Goal: Task Accomplishment & Management: Manage account settings

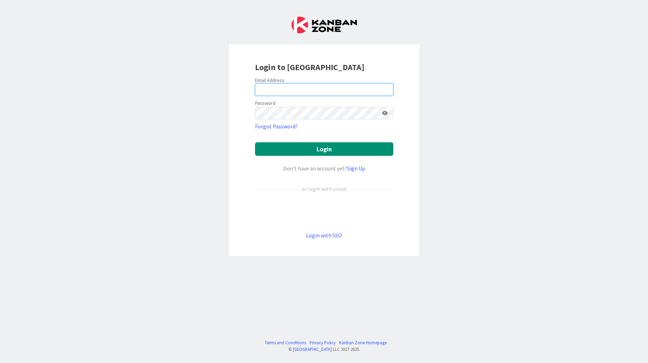
click at [297, 91] on input "email" at bounding box center [324, 89] width 138 height 12
click at [299, 91] on input "email" at bounding box center [324, 89] width 138 height 12
type input "[EMAIL_ADDRESS][PERSON_NAME][DOMAIN_NAME]"
click at [255, 142] on button "Login" at bounding box center [324, 149] width 138 height 14
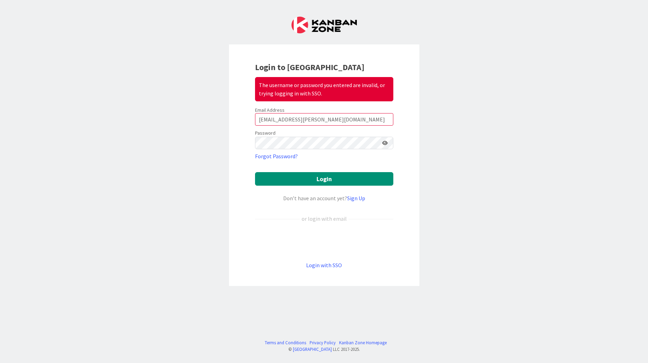
click at [387, 142] on icon at bounding box center [385, 143] width 6 height 5
click at [330, 176] on button "Login" at bounding box center [324, 179] width 138 height 14
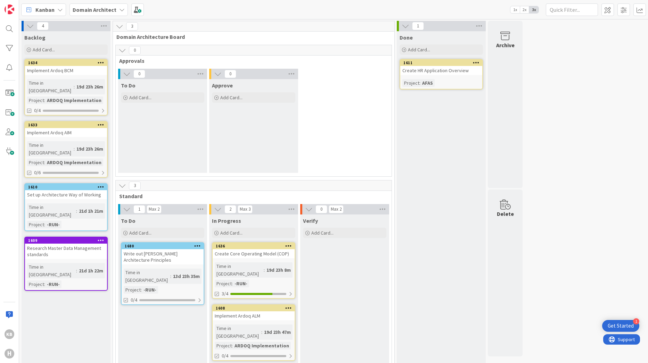
drag, startPoint x: 336, startPoint y: 314, endPoint x: 378, endPoint y: 314, distance: 42.4
click at [378, 314] on div "Verify Add Card..." at bounding box center [344, 291] width 89 height 152
